Goal: Check status: Verify the current state of an ongoing process or item

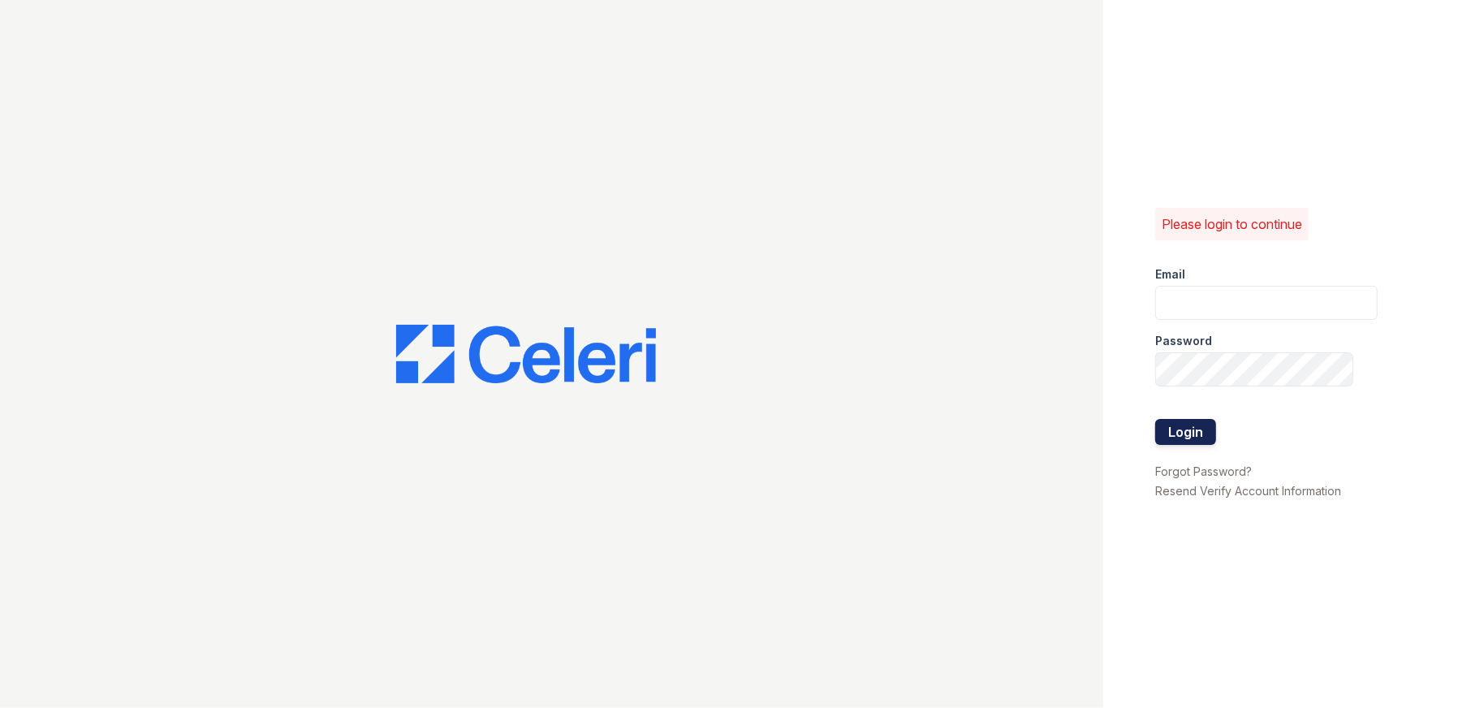
type input "arriveodentonsouth@trinity-pm.com"
click at [1196, 434] on button "Login" at bounding box center [1185, 432] width 61 height 26
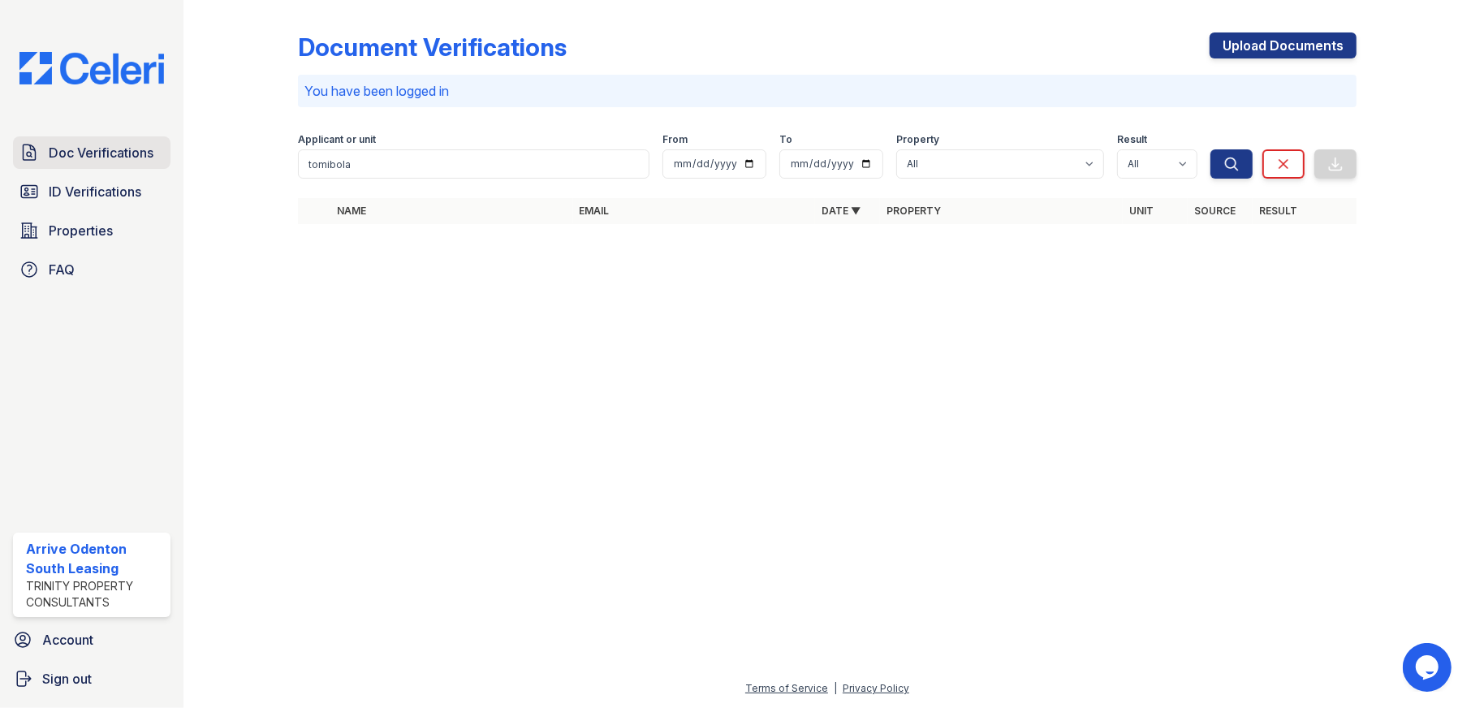
click at [120, 154] on span "Doc Verifications" at bounding box center [101, 152] width 105 height 19
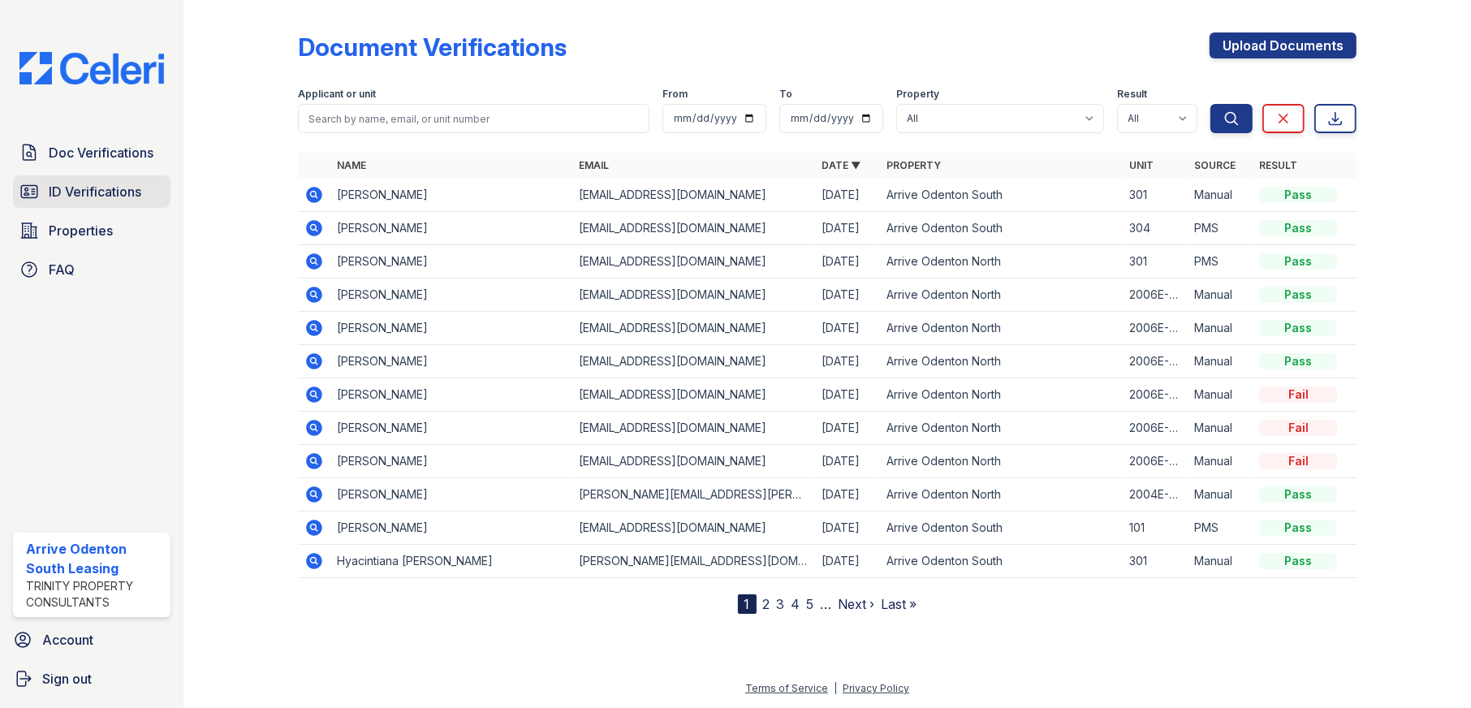
click at [113, 191] on span "ID Verifications" at bounding box center [95, 191] width 93 height 19
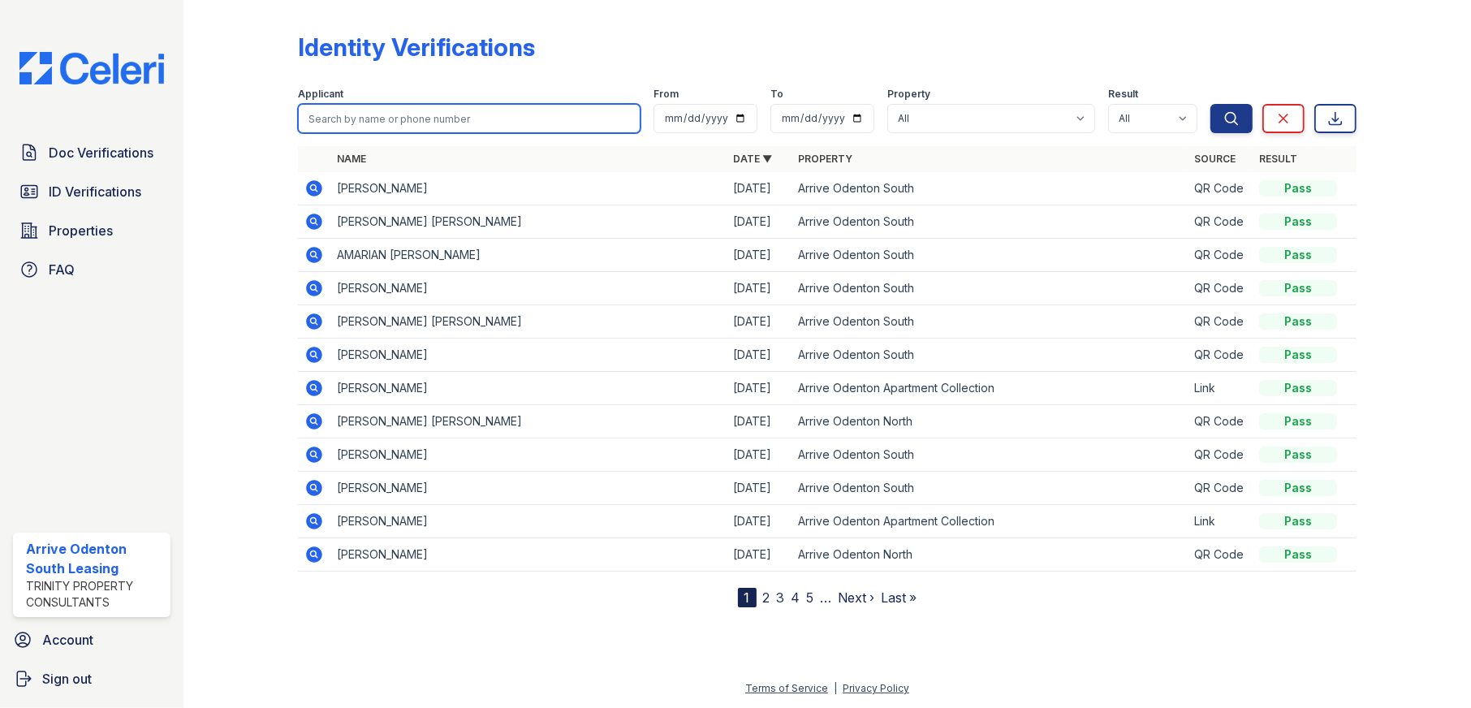
click at [446, 118] on input "search" at bounding box center [469, 118] width 343 height 29
type input "eboni"
click at [1210, 104] on button "Search" at bounding box center [1231, 118] width 42 height 29
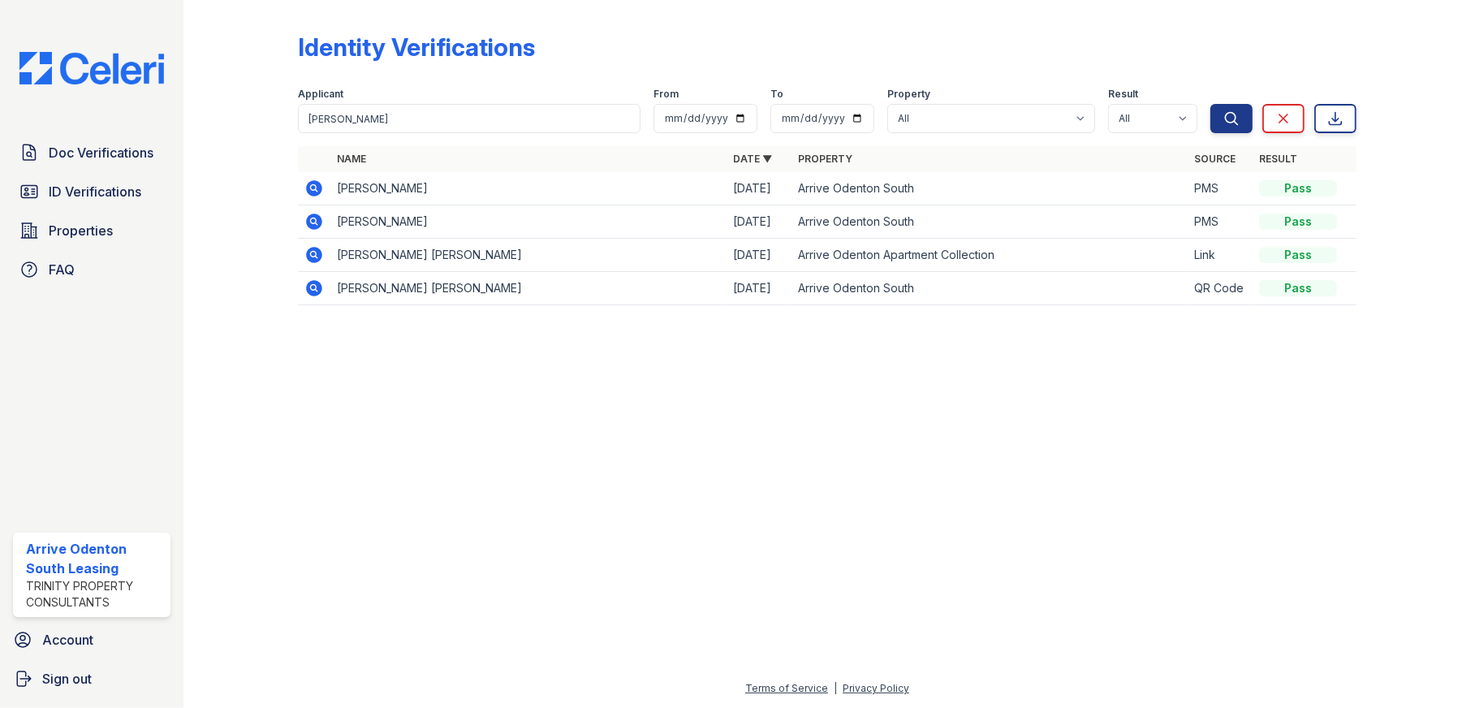
click at [312, 190] on icon at bounding box center [313, 188] width 19 height 19
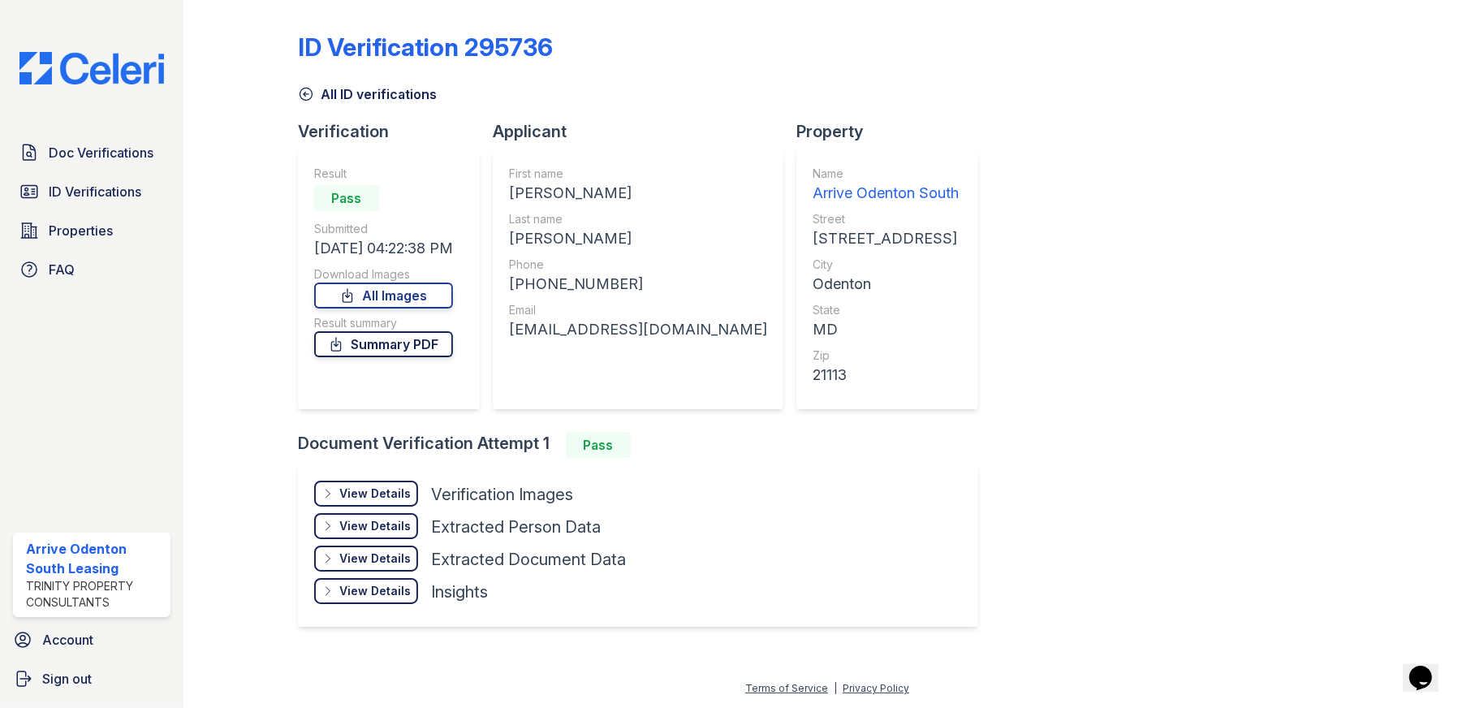
click at [396, 344] on link "Summary PDF" at bounding box center [383, 344] width 139 height 26
